Goal: Task Accomplishment & Management: Manage account settings

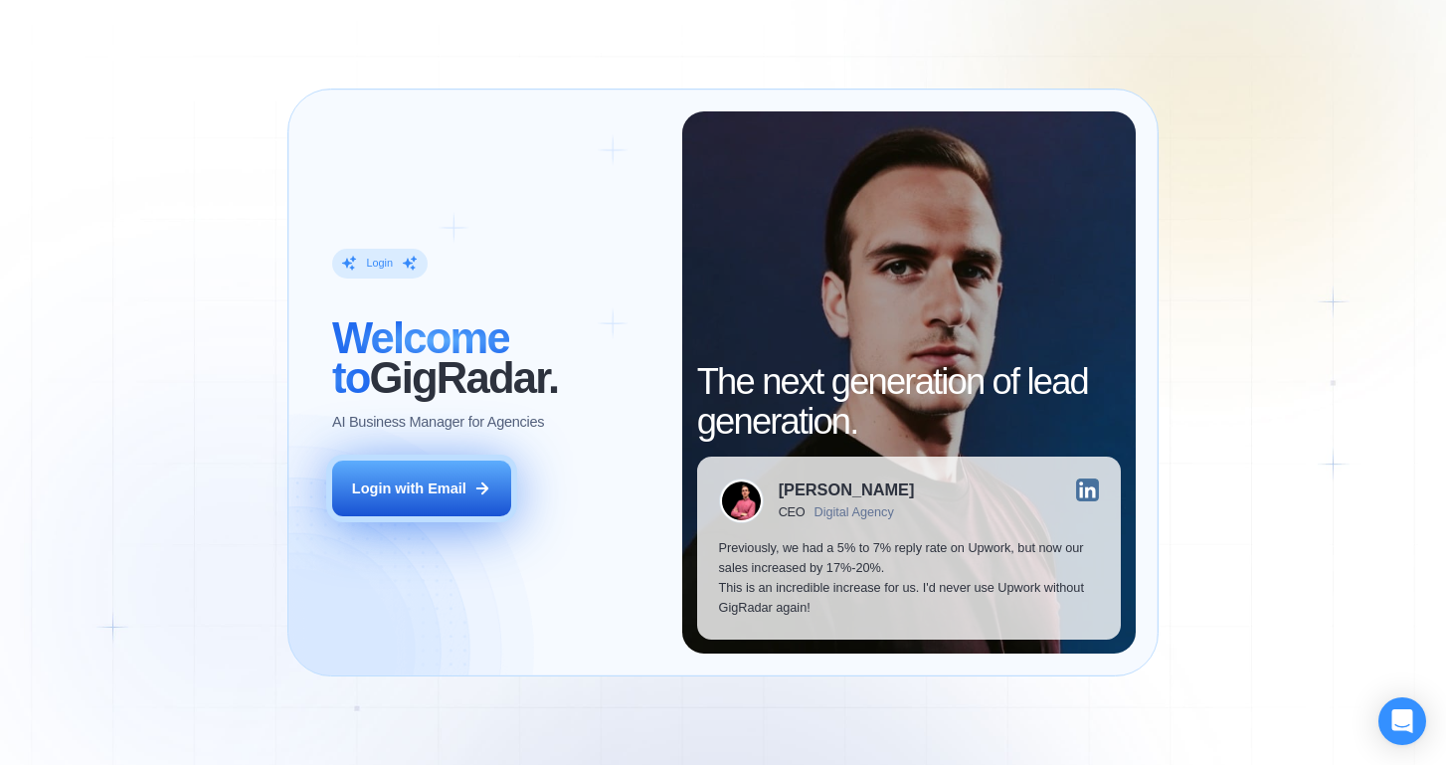
click at [459, 498] on button "Login with Email" at bounding box center [421, 489] width 179 height 56
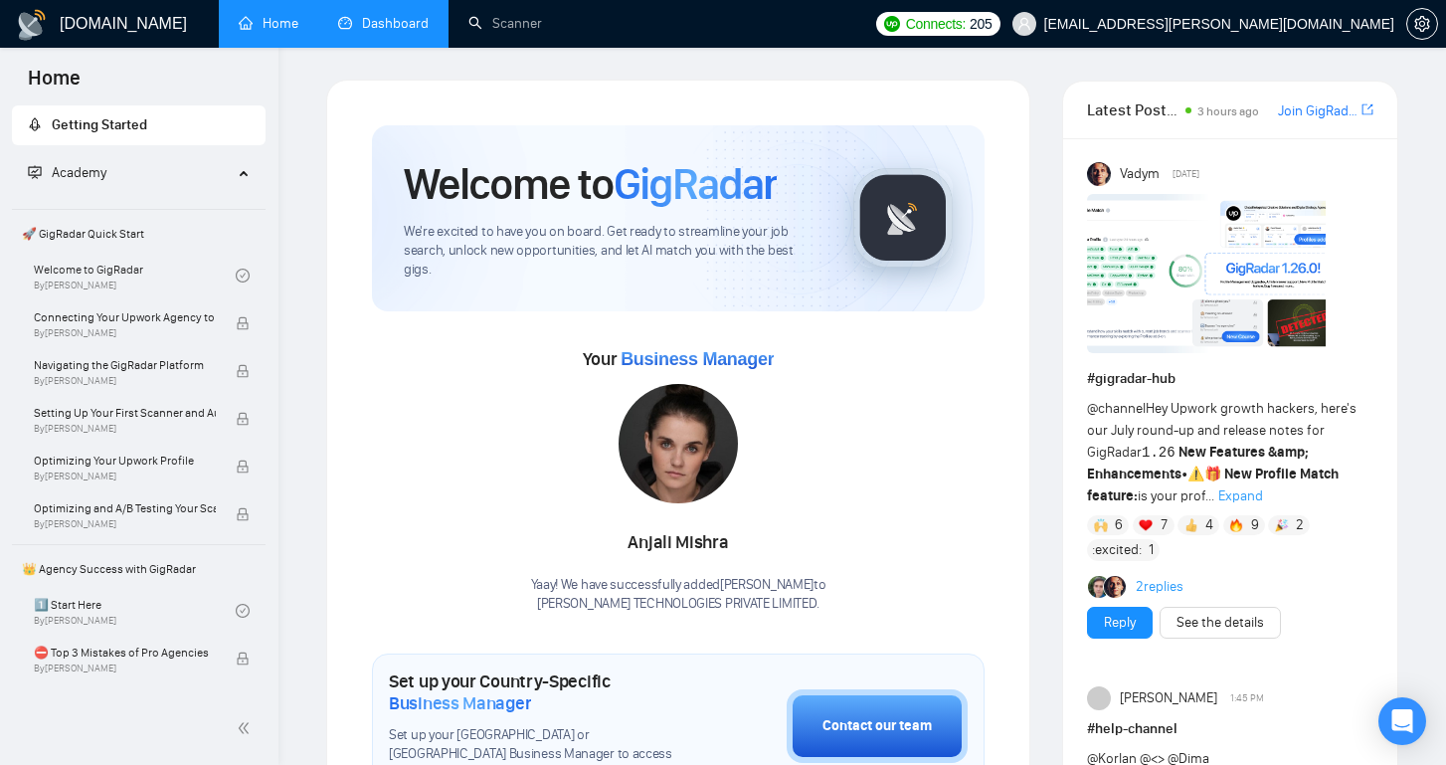
click at [404, 32] on link "Dashboard" at bounding box center [383, 23] width 91 height 17
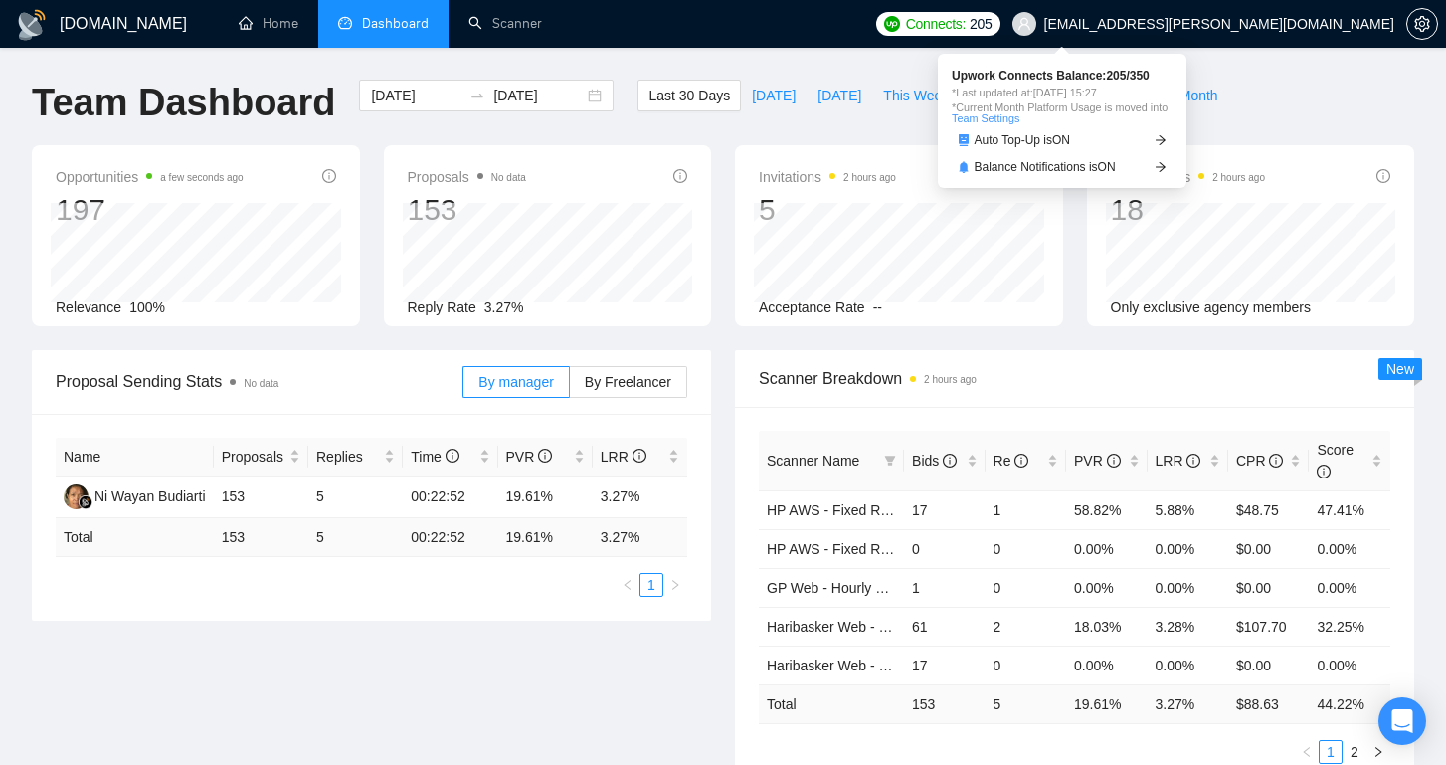
click at [966, 28] on span "Connects:" at bounding box center [936, 24] width 60 height 22
click at [992, 32] on span "205" at bounding box center [981, 24] width 22 height 22
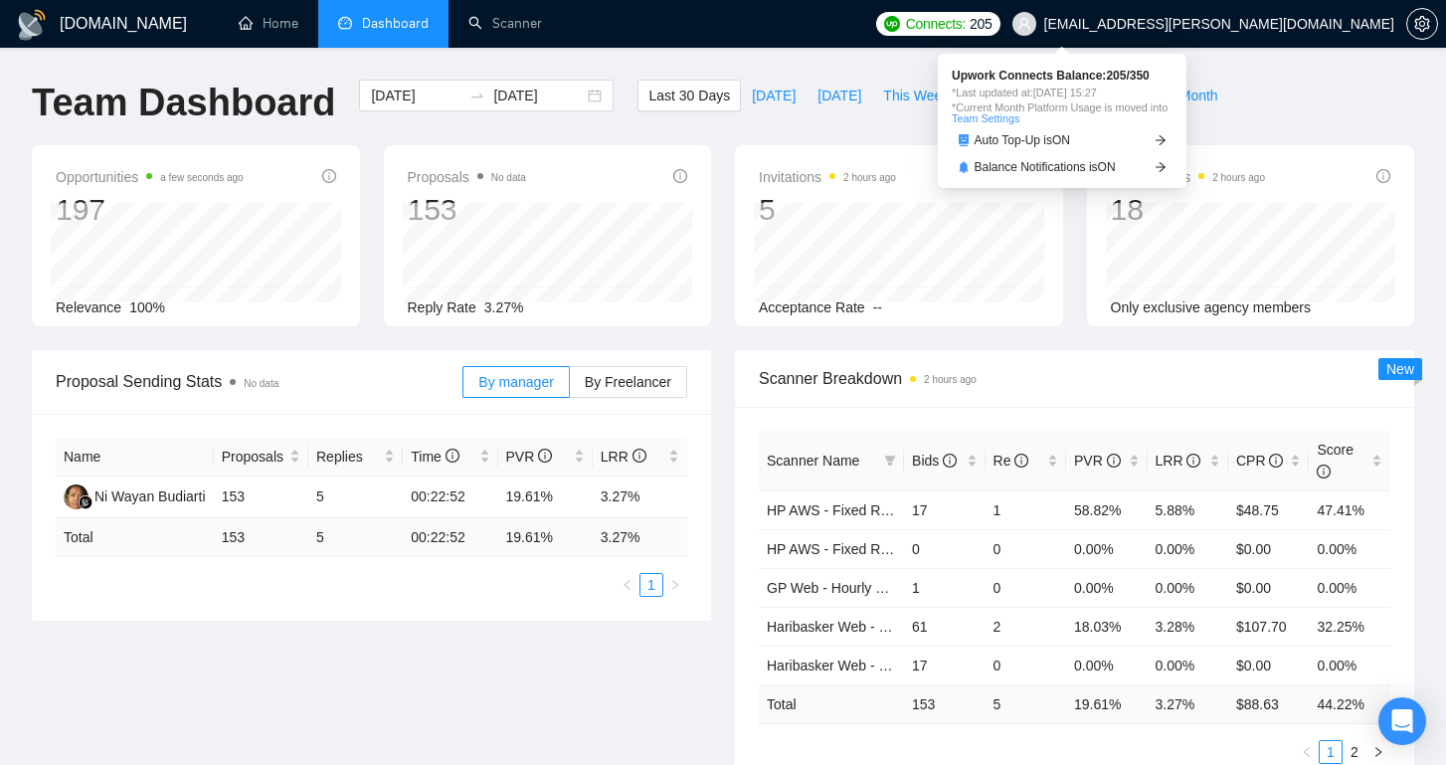
click at [966, 27] on span "Connects:" at bounding box center [936, 24] width 60 height 22
click at [1010, 117] on link "Team Settings" at bounding box center [986, 118] width 68 height 12
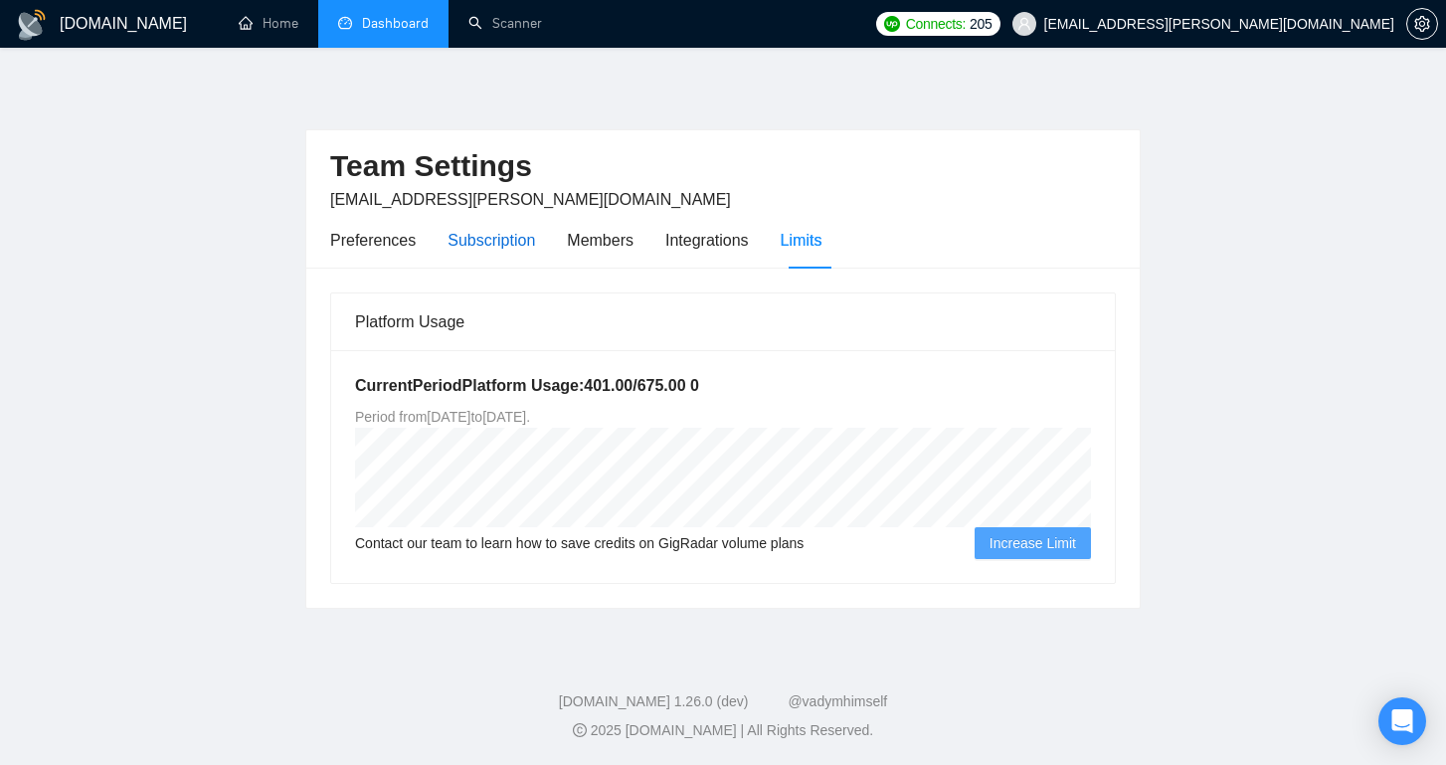
click at [480, 244] on div "Subscription" at bounding box center [492, 240] width 88 height 25
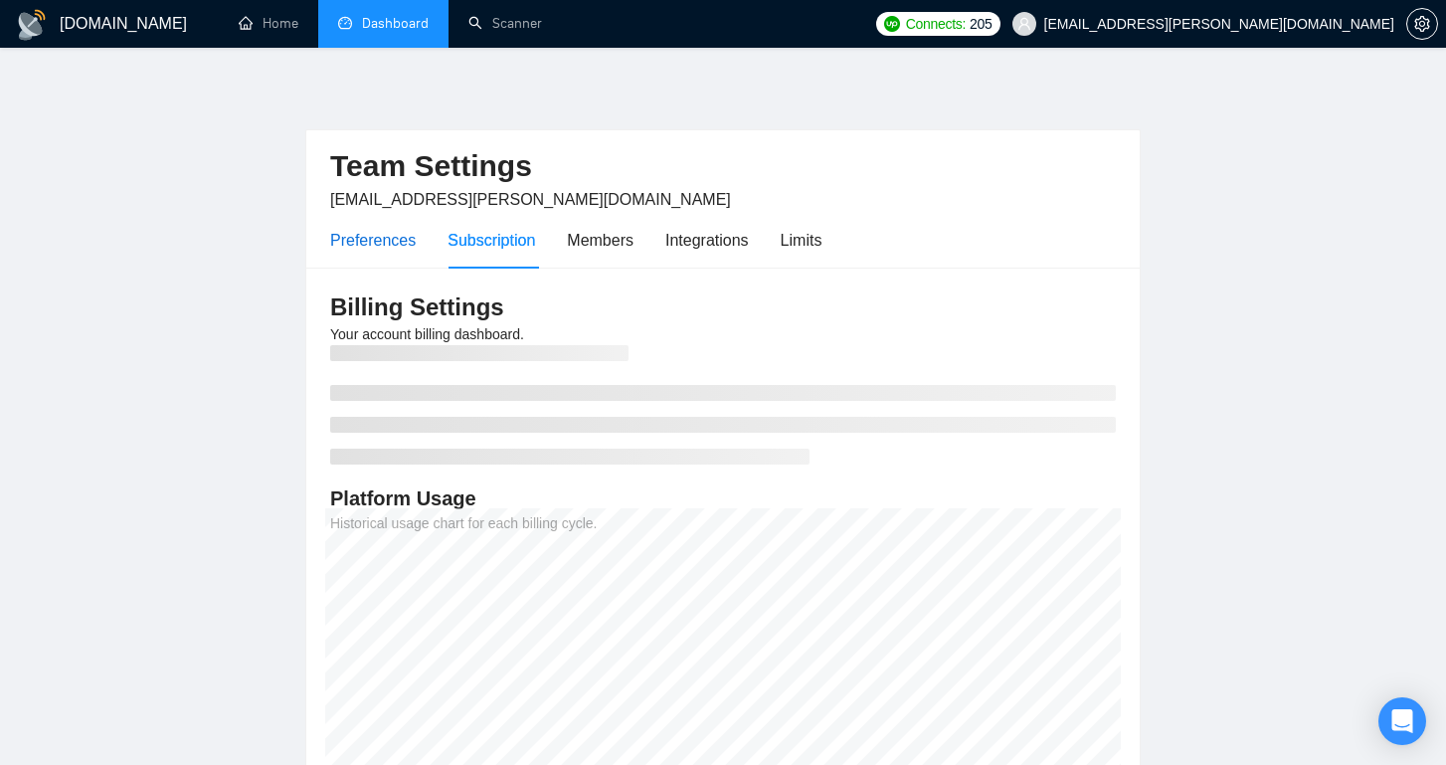
click at [368, 246] on div "Preferences" at bounding box center [373, 240] width 86 height 25
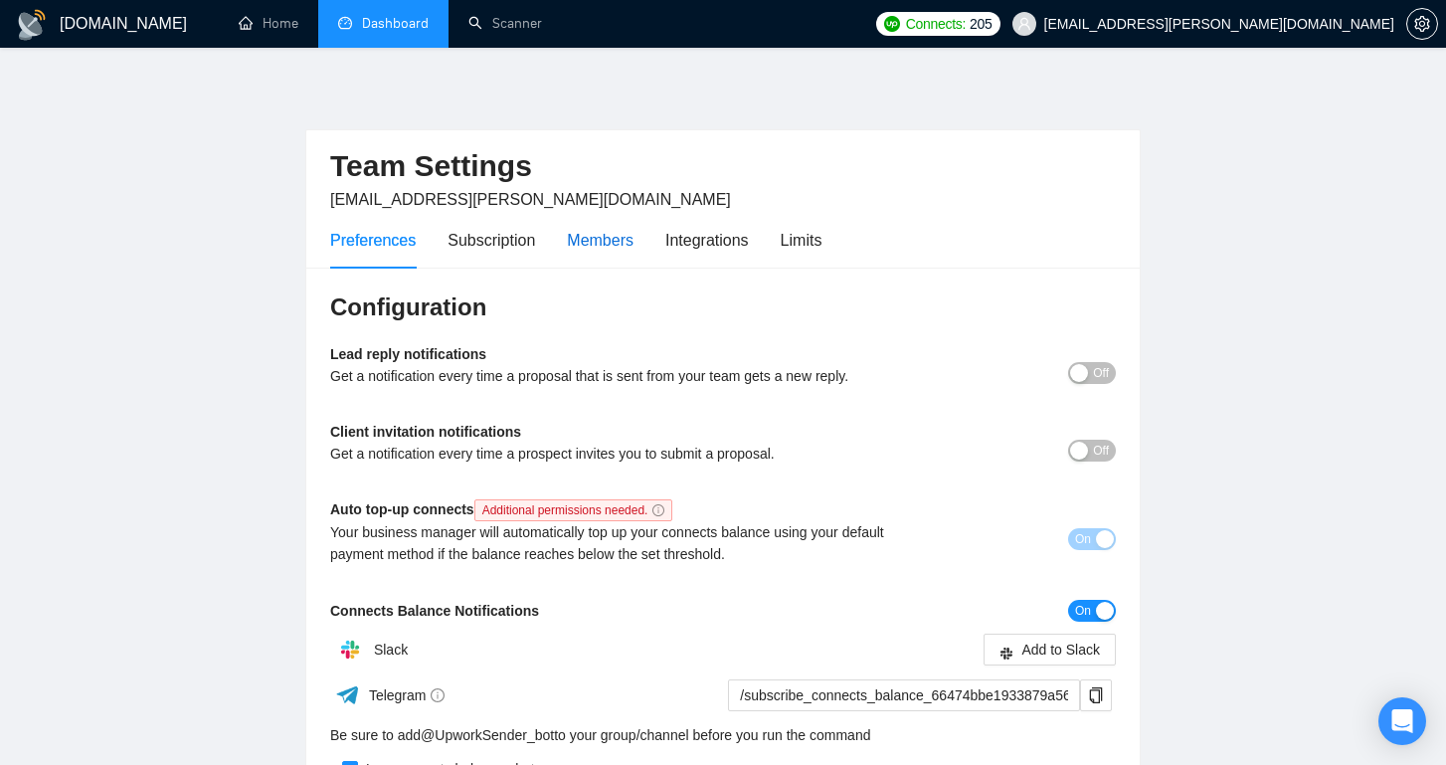
click at [602, 244] on div "Members" at bounding box center [600, 240] width 67 height 25
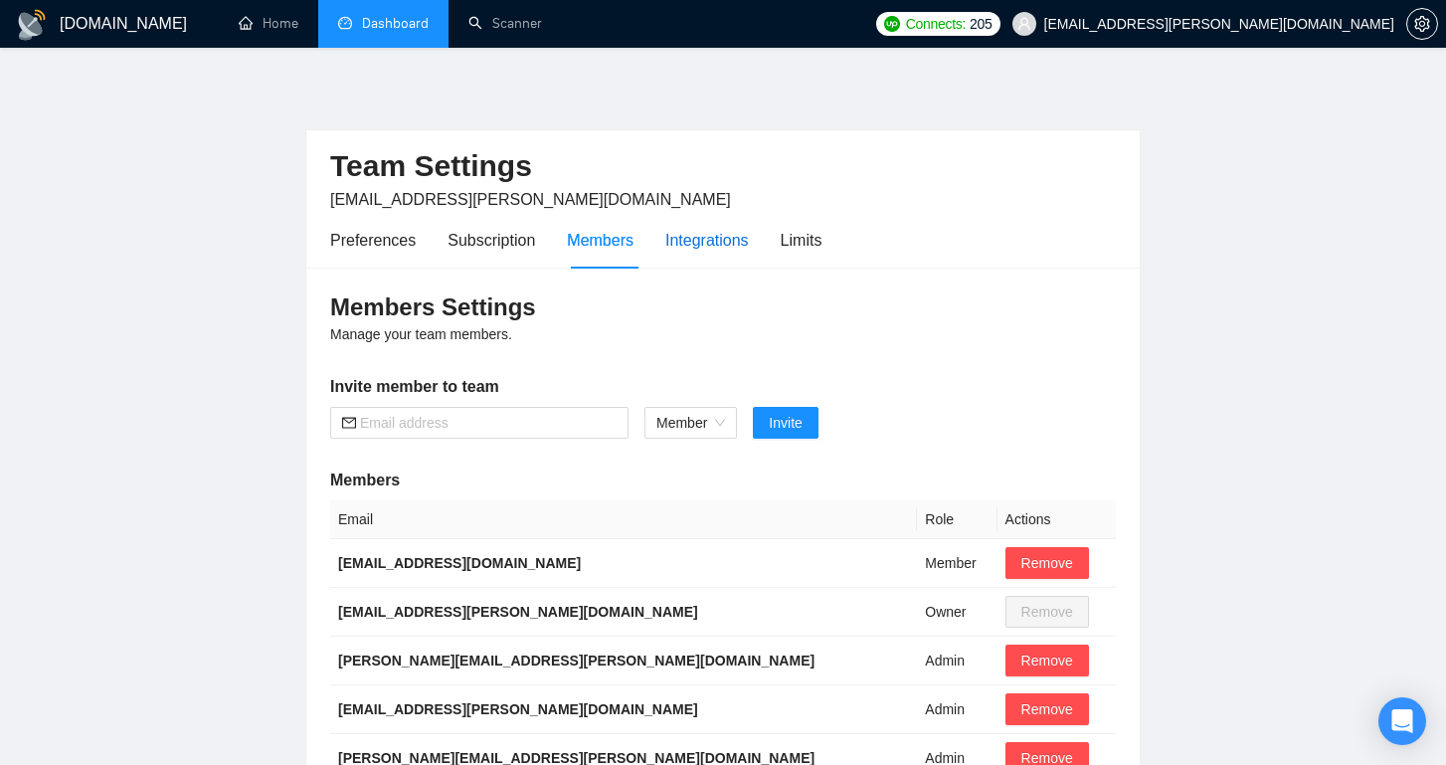
click at [694, 236] on div "Integrations" at bounding box center [707, 240] width 84 height 25
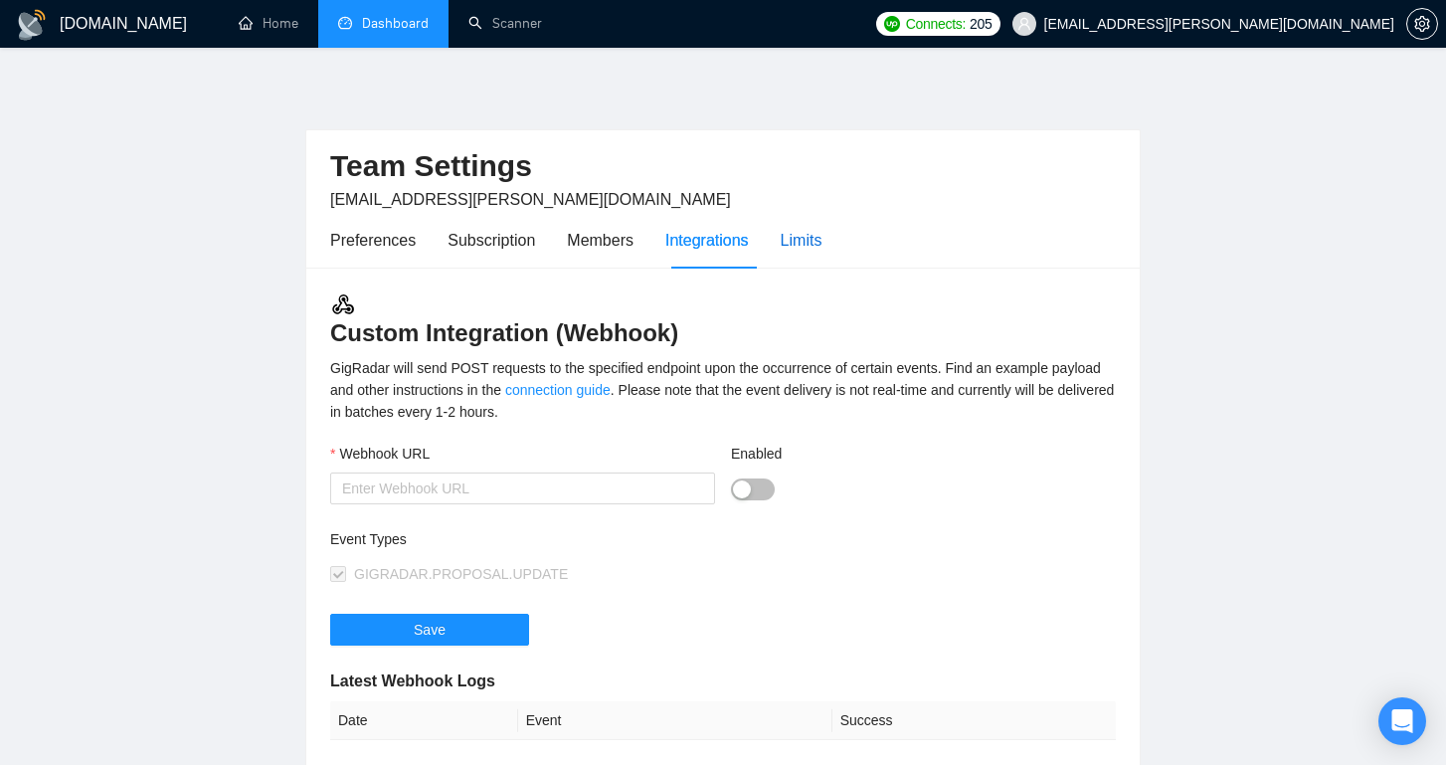
click at [797, 240] on div "Limits" at bounding box center [802, 240] width 42 height 25
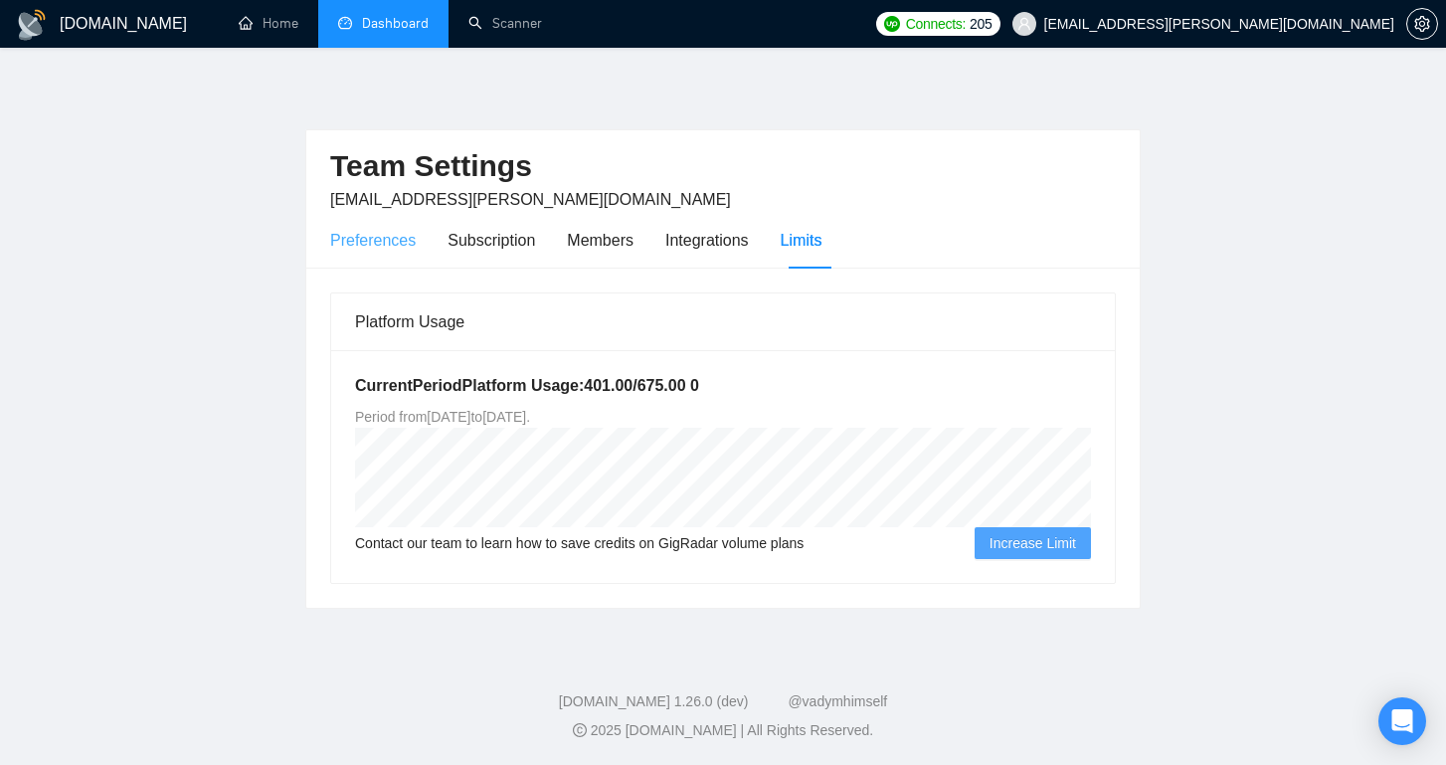
click at [339, 252] on div "Preferences" at bounding box center [373, 240] width 86 height 57
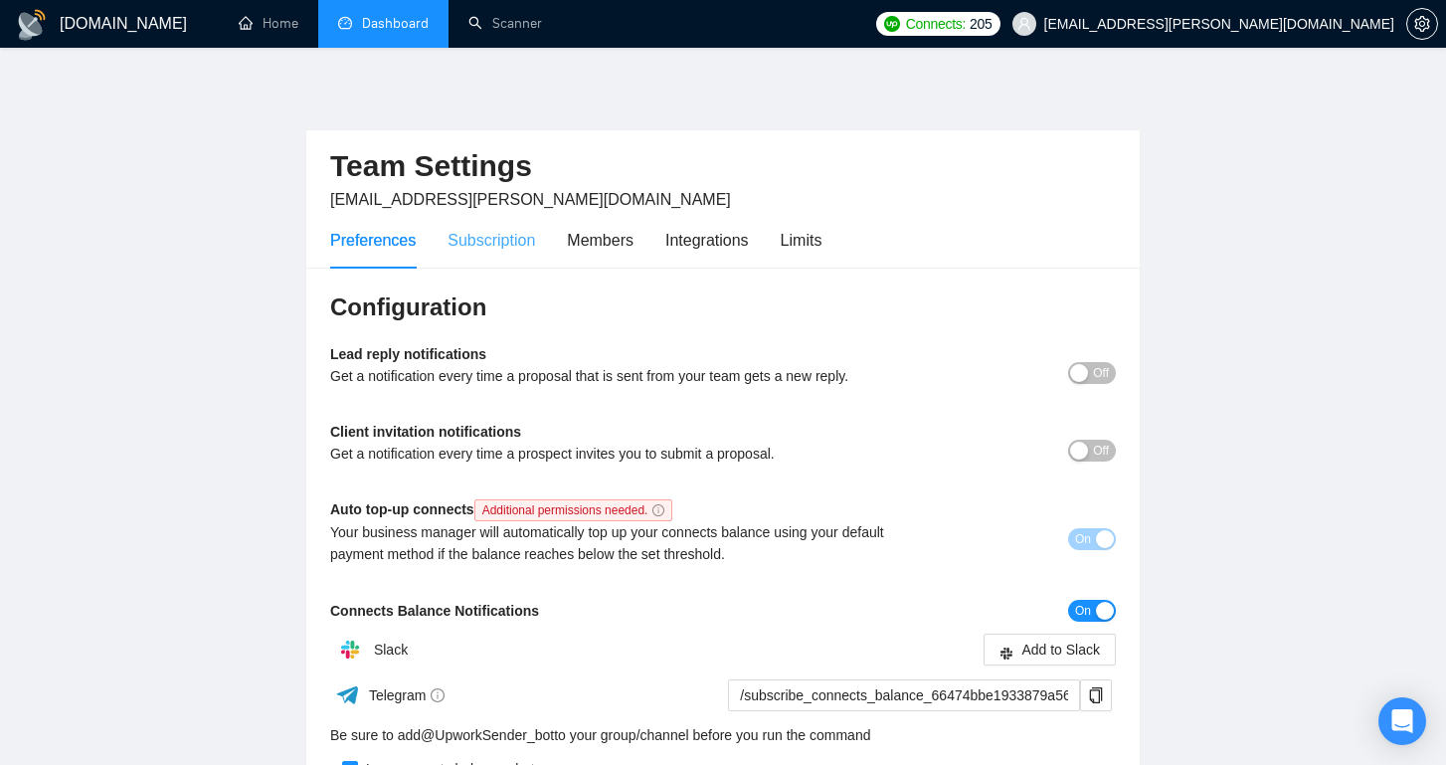
click at [489, 252] on div "Subscription" at bounding box center [492, 240] width 88 height 57
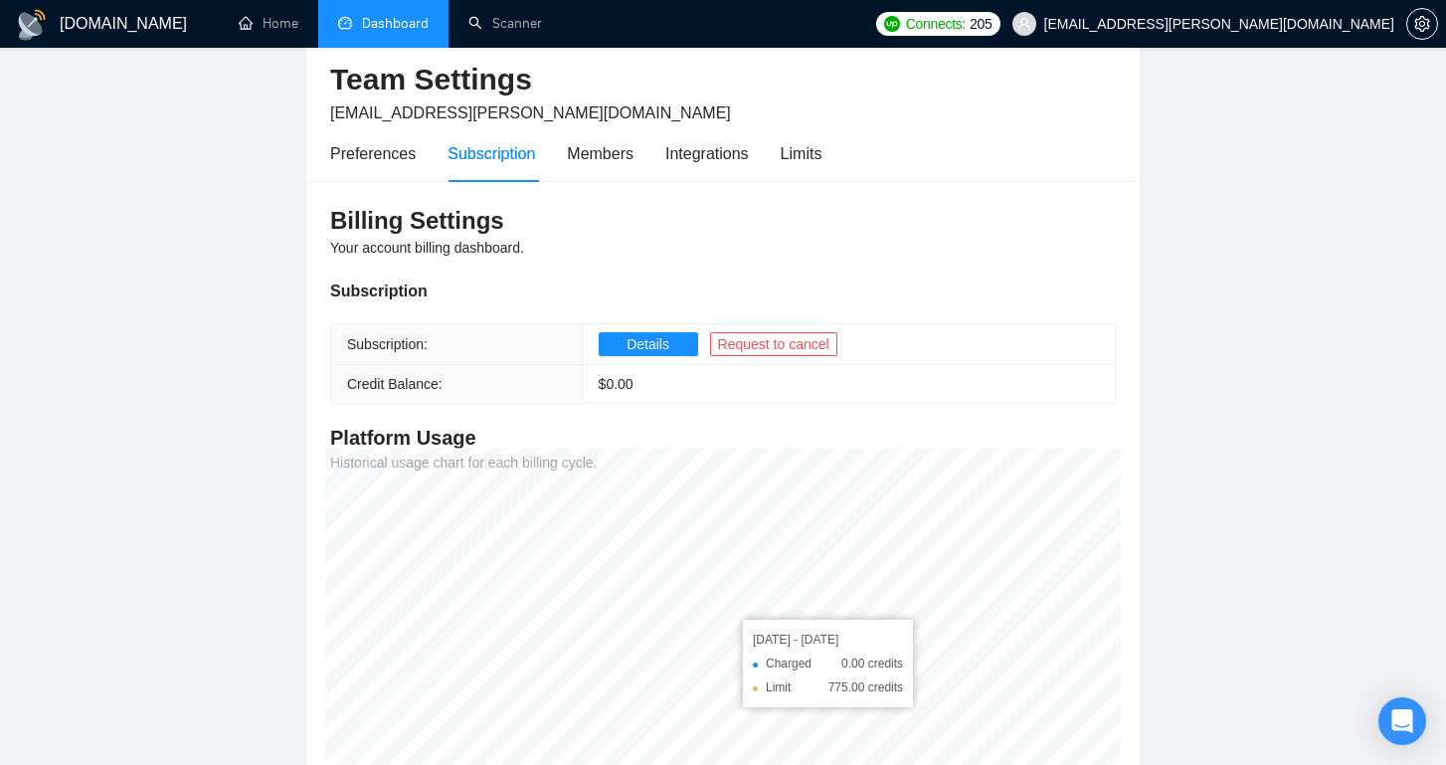
scroll to position [86, 0]
click at [610, 153] on div "Members" at bounding box center [600, 154] width 67 height 25
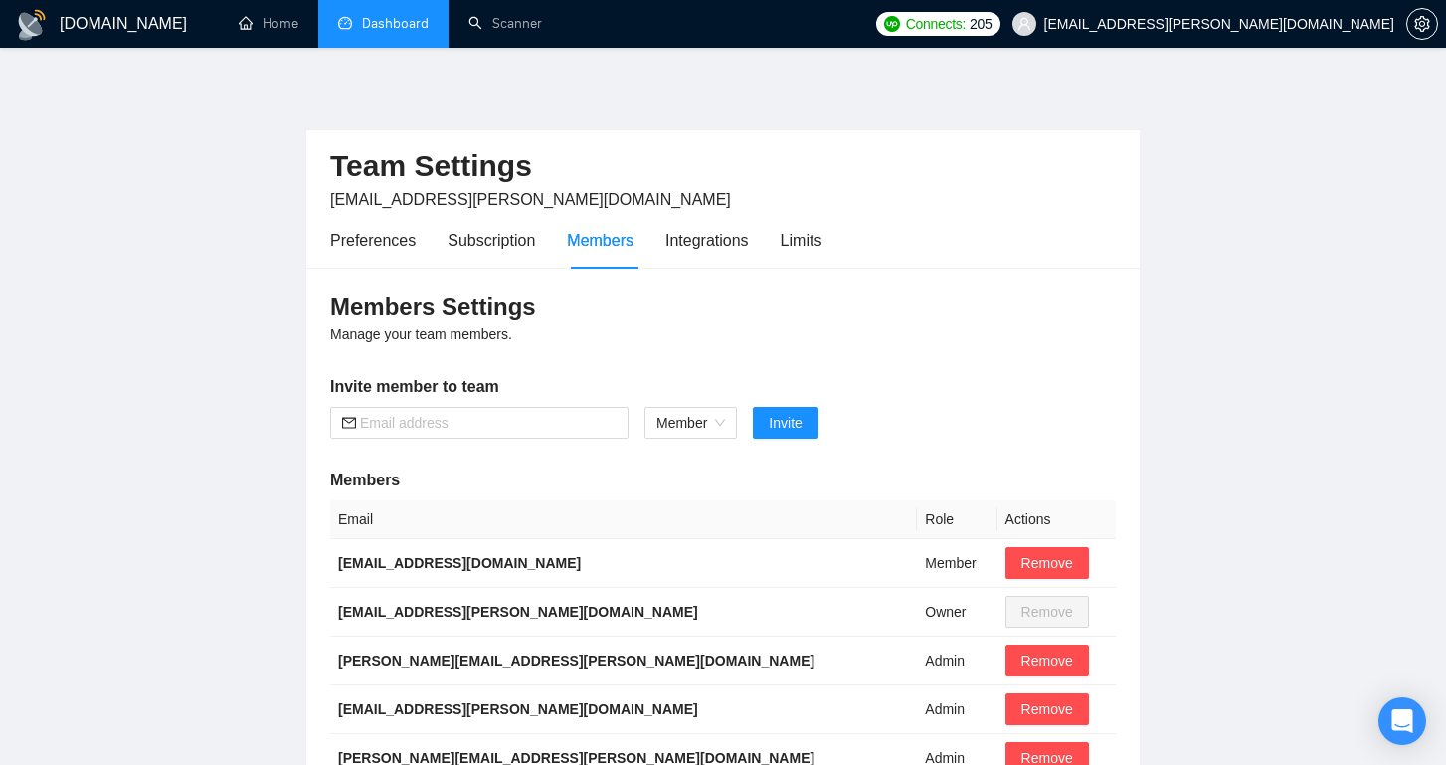
click at [396, 20] on link "Dashboard" at bounding box center [383, 23] width 91 height 17
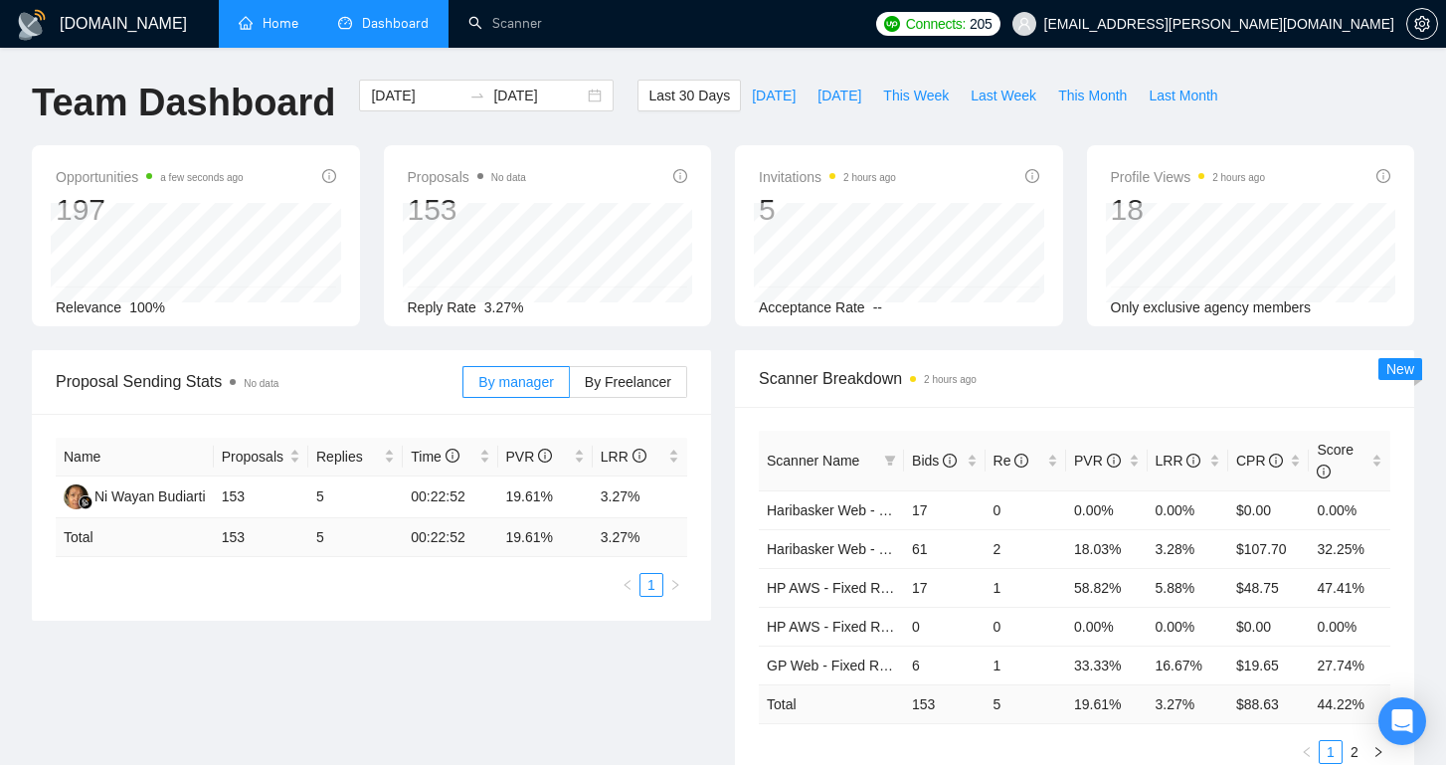
click at [282, 32] on link "Home" at bounding box center [269, 23] width 60 height 17
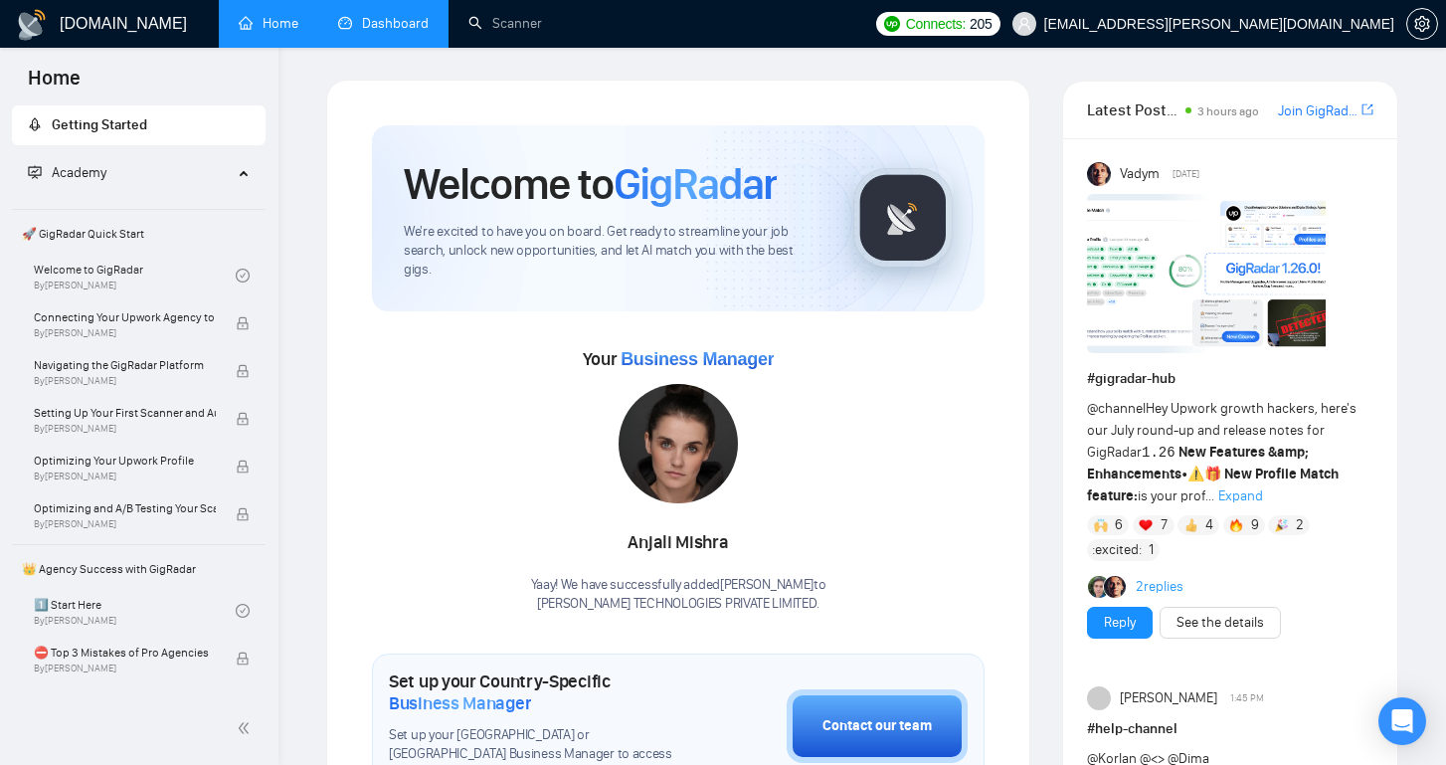
click at [415, 20] on link "Dashboard" at bounding box center [383, 23] width 91 height 17
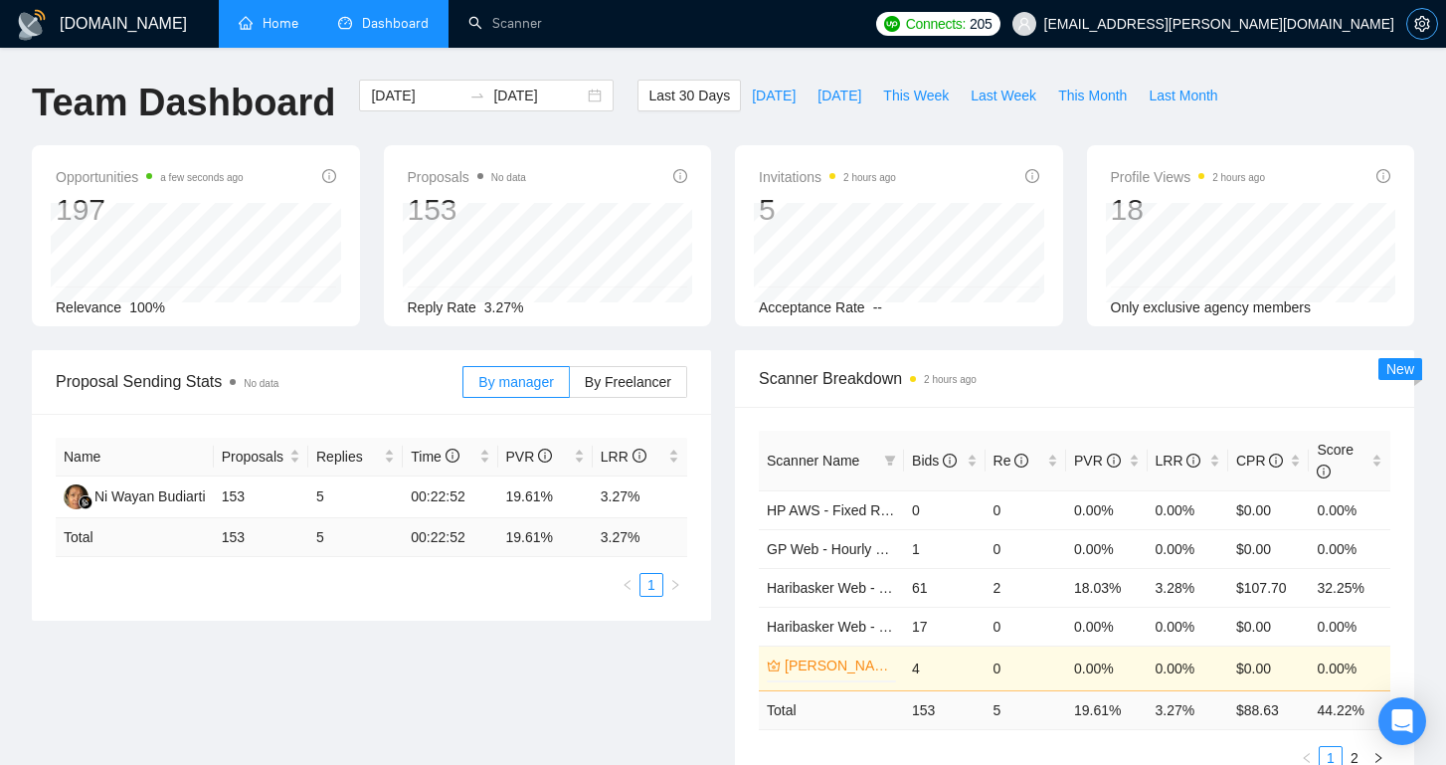
click at [1415, 28] on icon "setting" at bounding box center [1422, 24] width 16 height 16
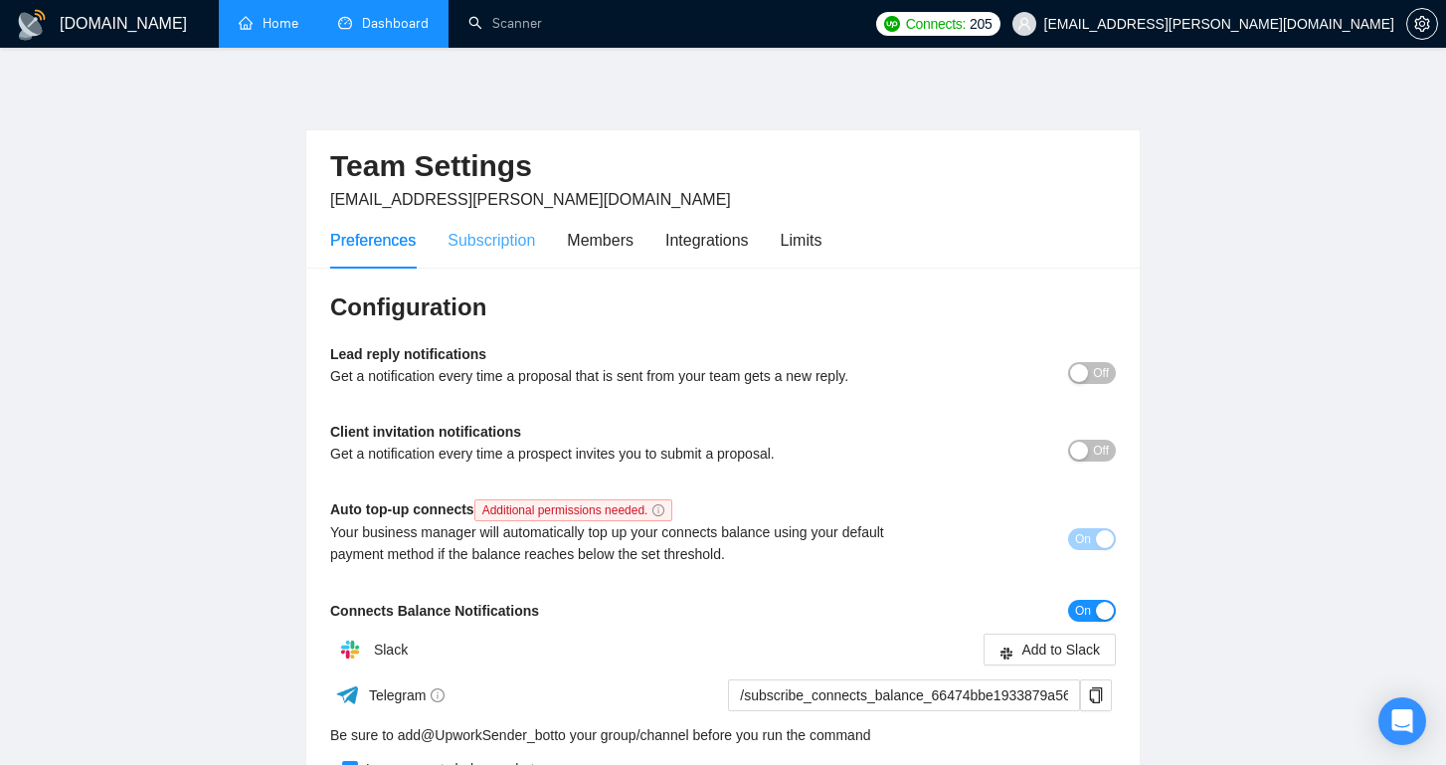
click at [479, 259] on div "Subscription" at bounding box center [492, 240] width 88 height 57
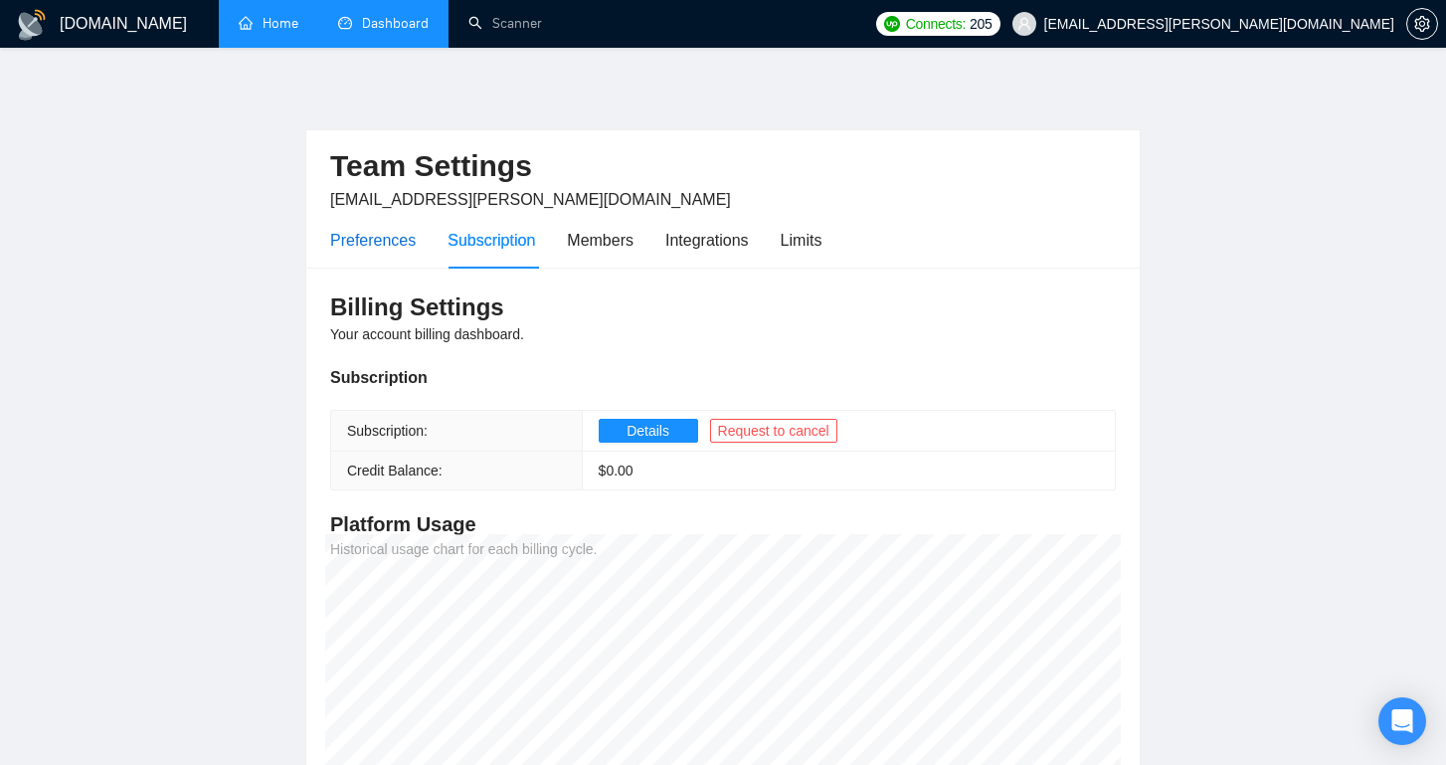
click at [383, 239] on div "Preferences" at bounding box center [373, 240] width 86 height 25
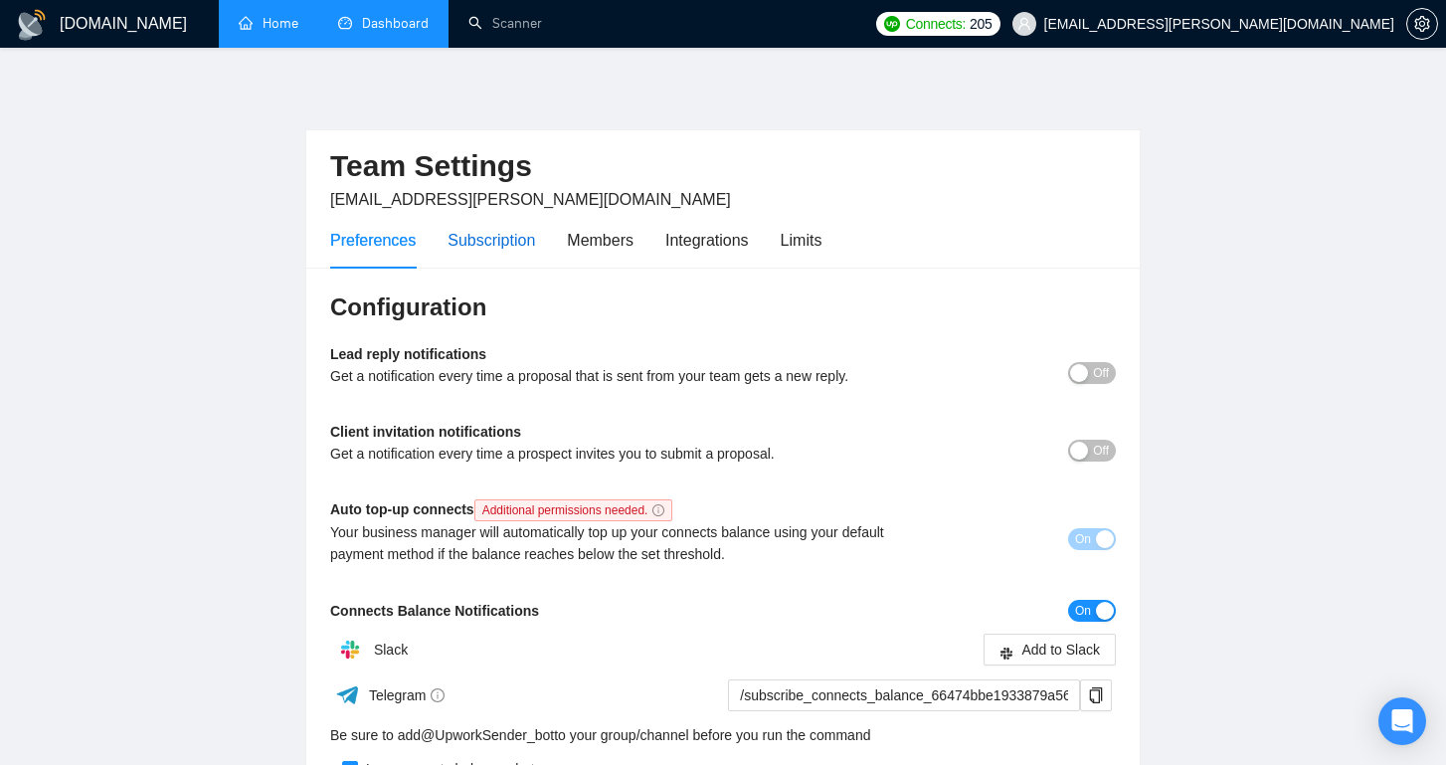
click at [521, 250] on div "Subscription" at bounding box center [492, 240] width 88 height 25
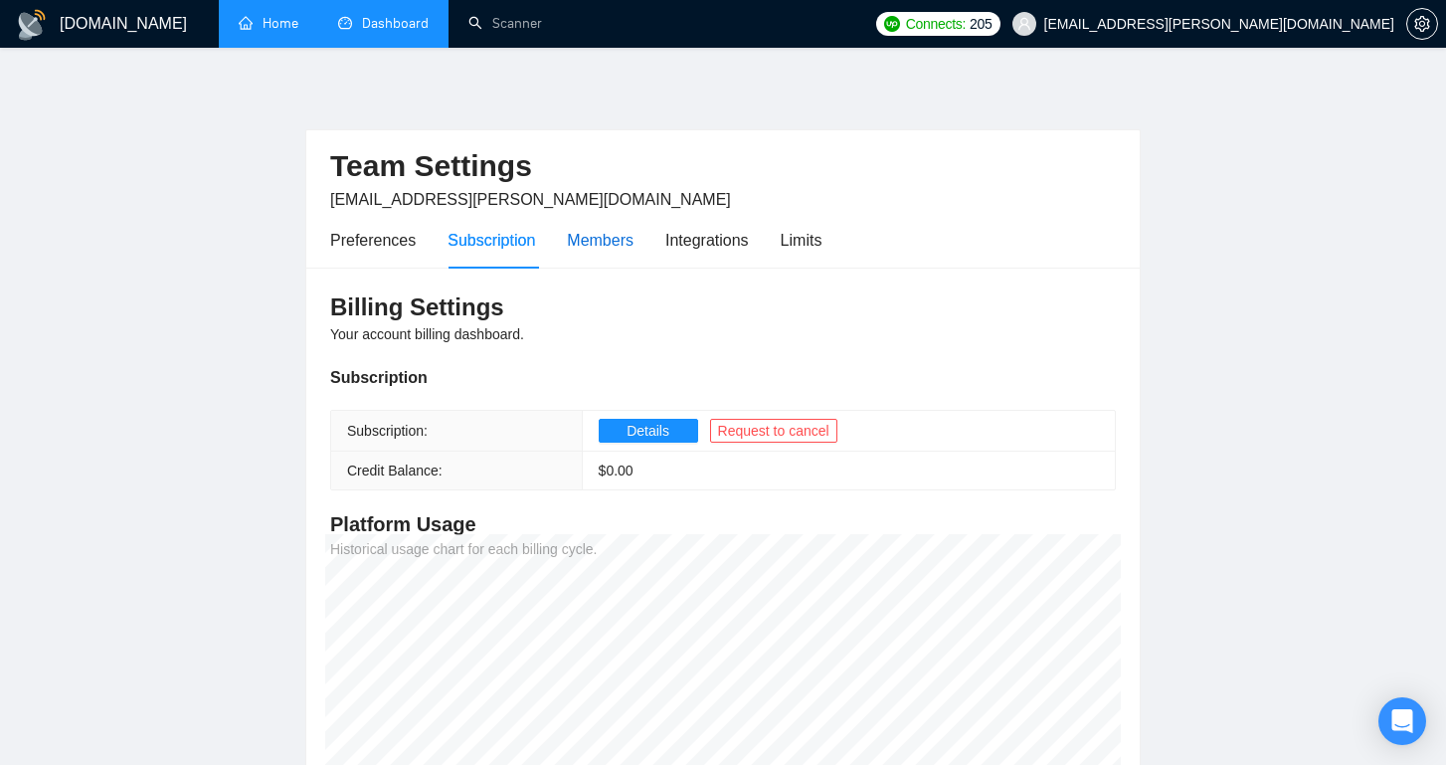
click at [621, 248] on div "Members" at bounding box center [600, 240] width 67 height 25
